Goal: Task Accomplishment & Management: Complete application form

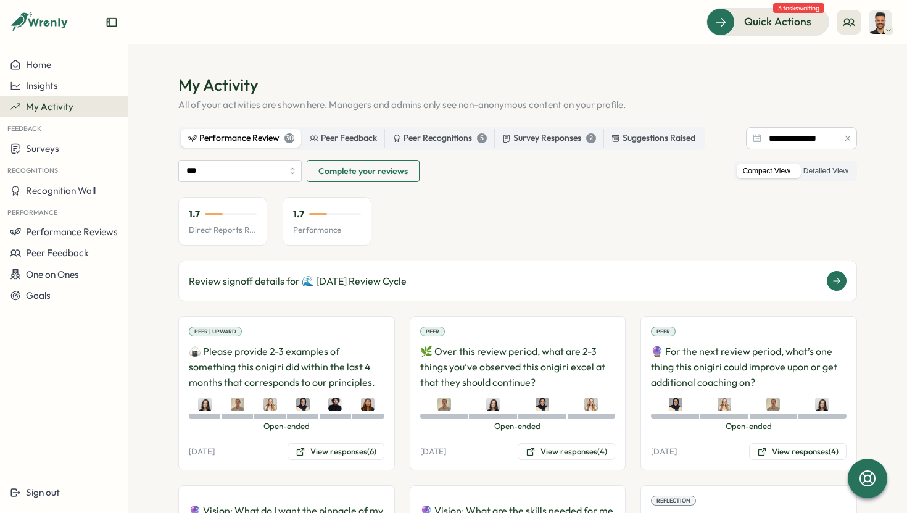
click at [450, 272] on div "Review signoff details for 🌊 [DATE] Review Cycle" at bounding box center [518, 281] width 658 height 20
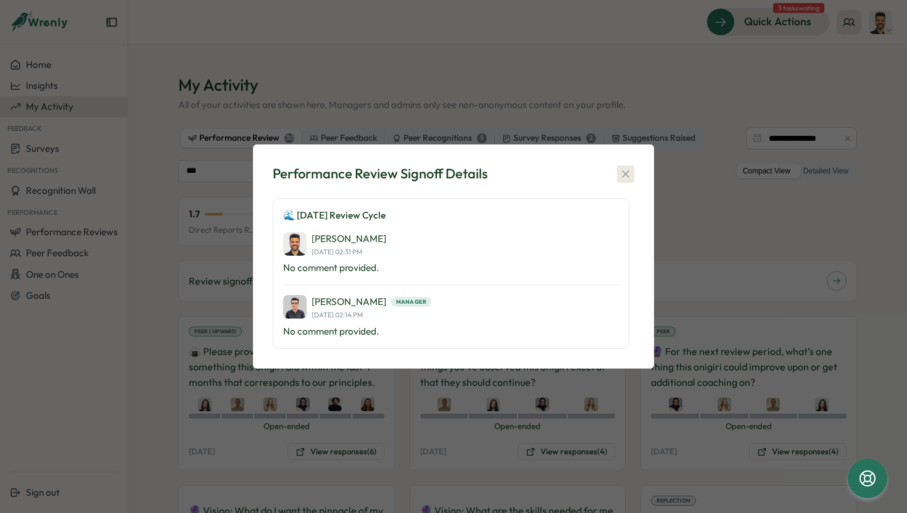
click at [622, 174] on icon "button" at bounding box center [626, 174] width 12 height 12
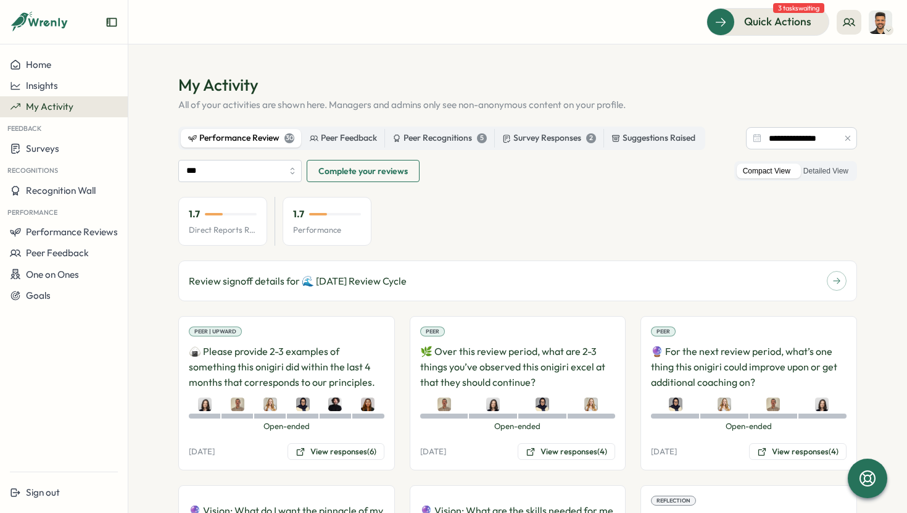
click at [380, 173] on span "Complete your reviews" at bounding box center [362, 170] width 89 height 21
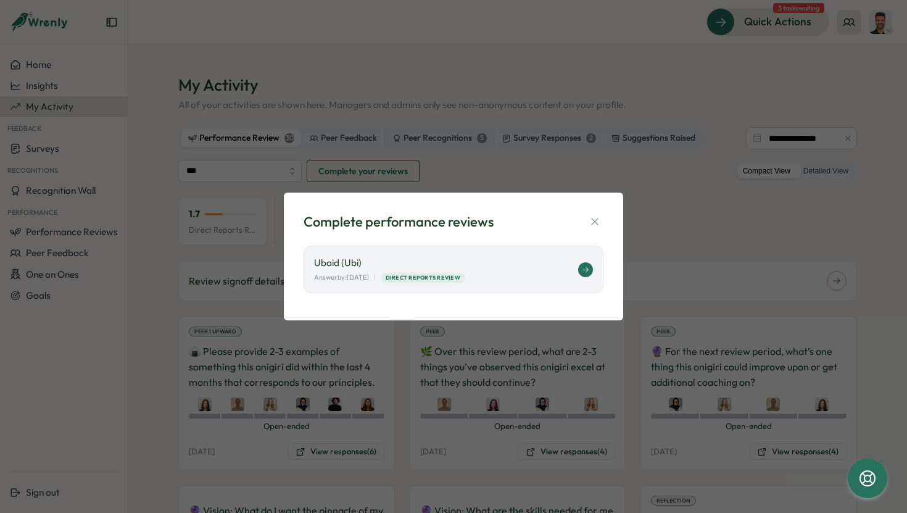
click at [520, 286] on div "Ubaid (Ubi) Answer by: [DATE] | Direct Reports Review" at bounding box center [454, 270] width 300 height 48
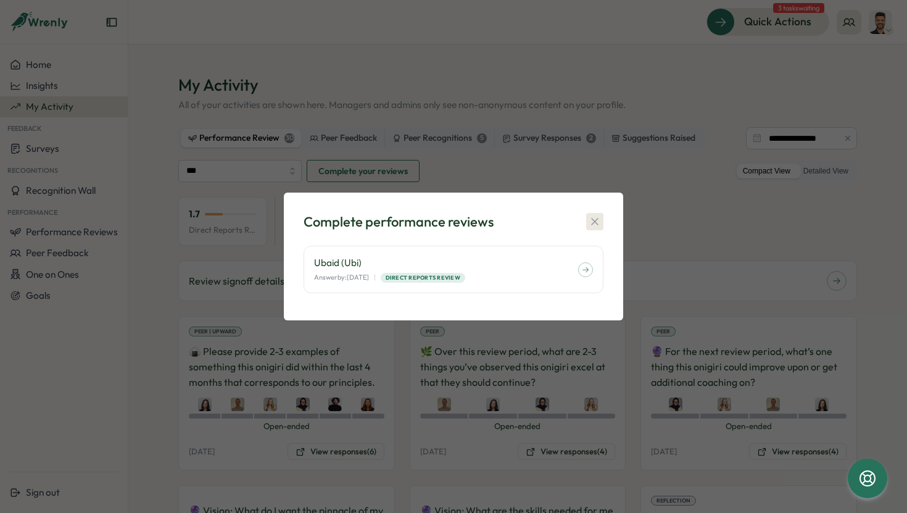
click at [594, 220] on icon "button" at bounding box center [595, 221] width 12 height 12
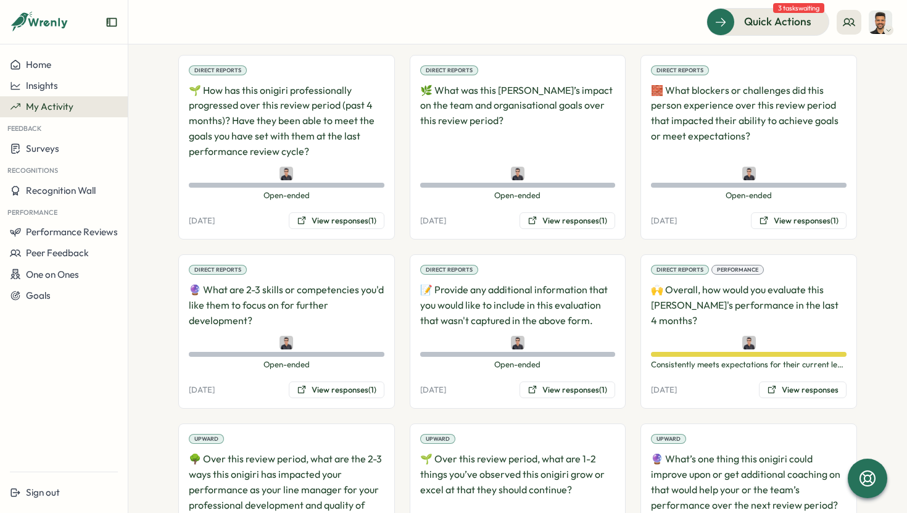
scroll to position [1584, 0]
